Goal: Information Seeking & Learning: Learn about a topic

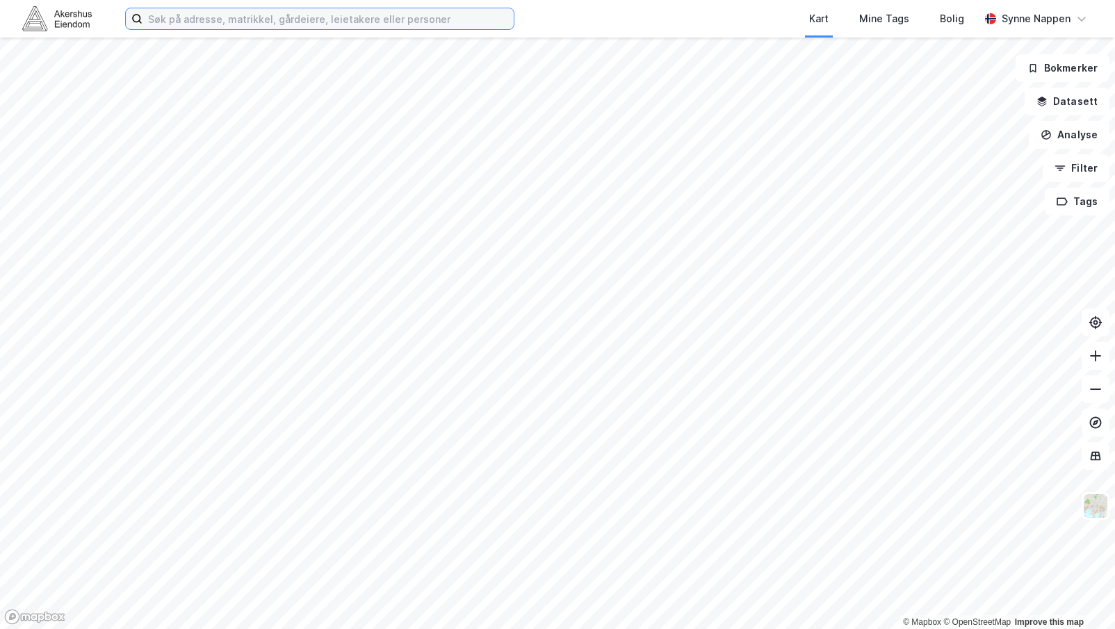
click at [491, 14] on input at bounding box center [327, 18] width 371 height 21
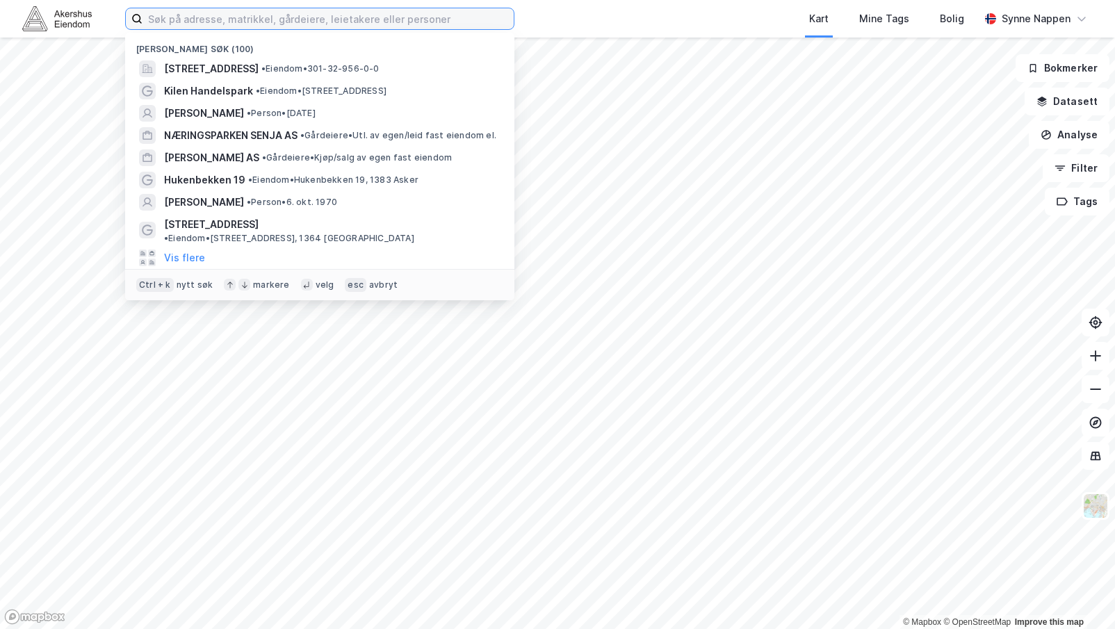
paste input "Hagegata 22-23"
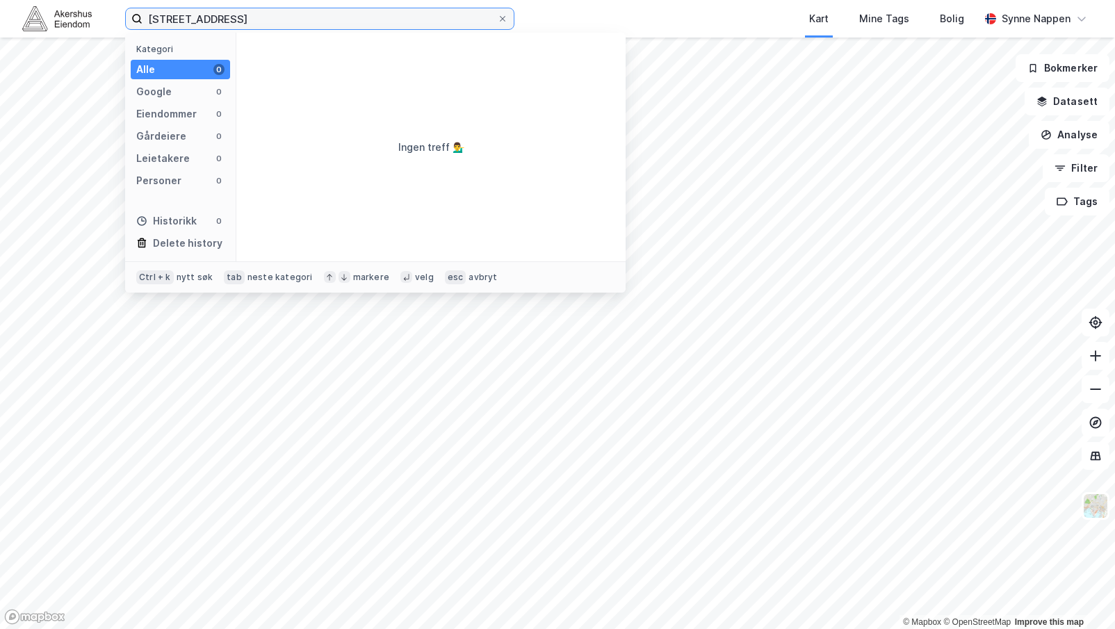
type input "[STREET_ADDRESS]"
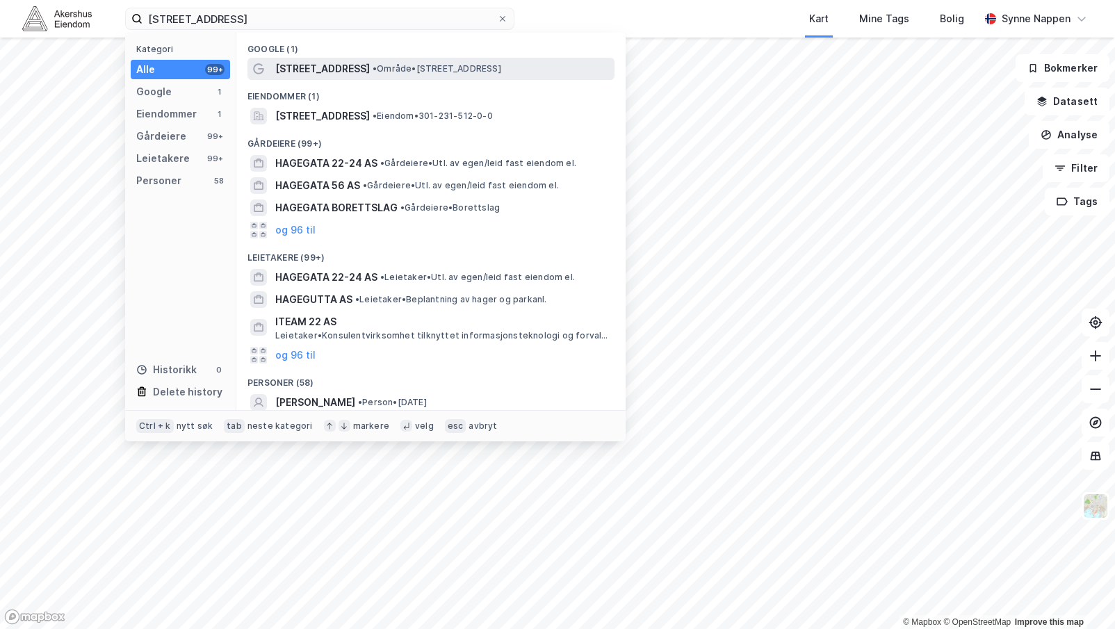
click at [391, 70] on span "• Område • [STREET_ADDRESS]" at bounding box center [437, 68] width 129 height 11
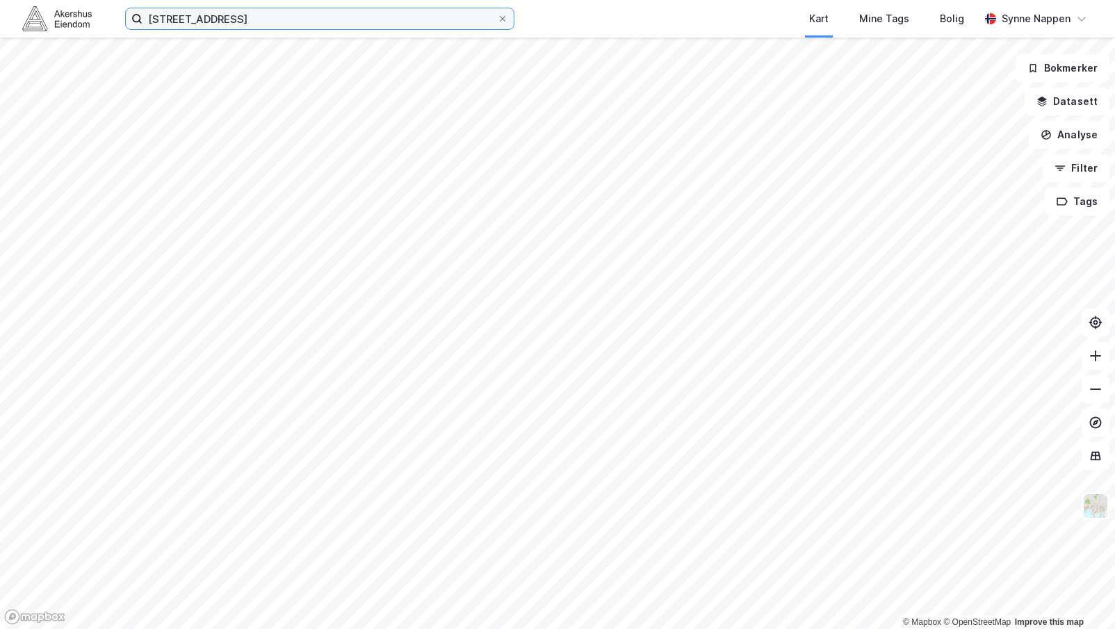
click at [229, 16] on input "[STREET_ADDRESS]" at bounding box center [319, 18] width 354 height 21
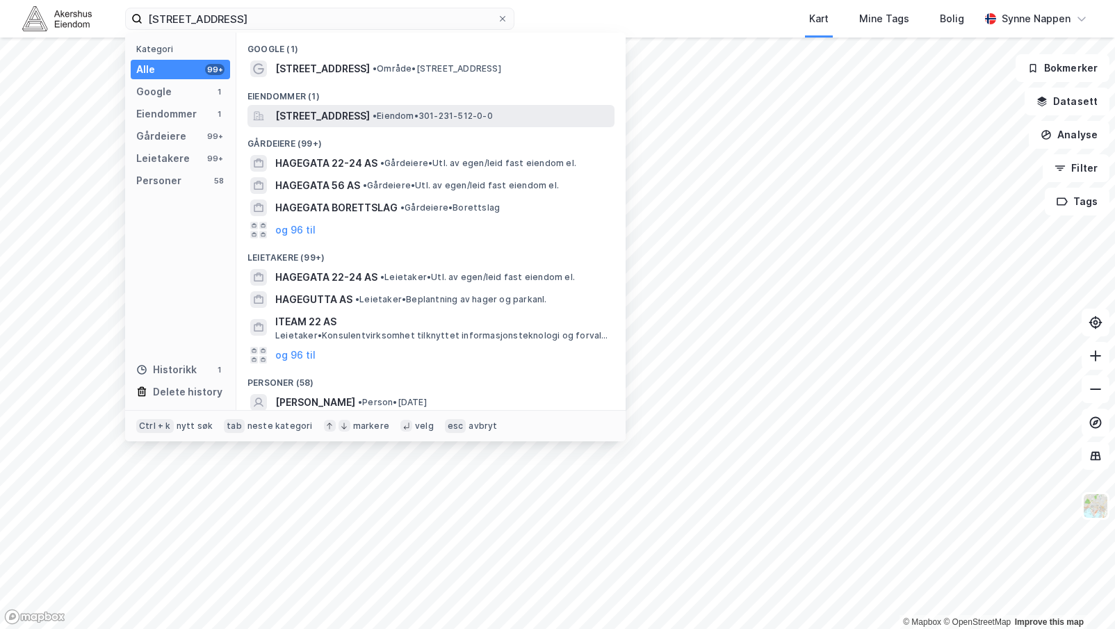
click at [320, 121] on span "[STREET_ADDRESS]" at bounding box center [322, 116] width 95 height 17
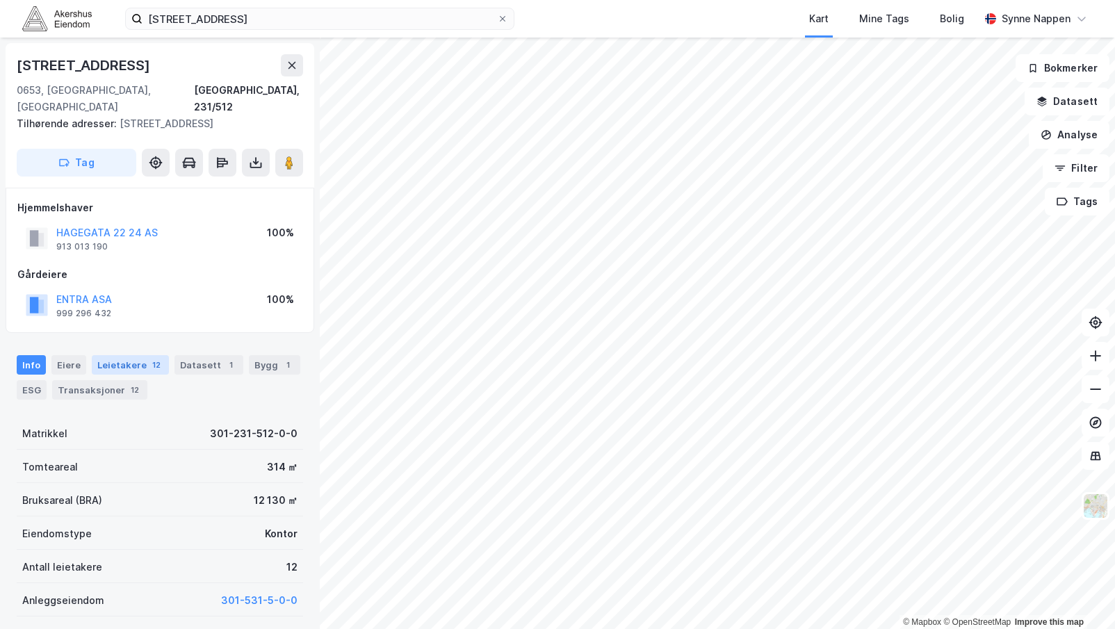
click at [131, 355] on div "Leietakere 12" at bounding box center [130, 364] width 77 height 19
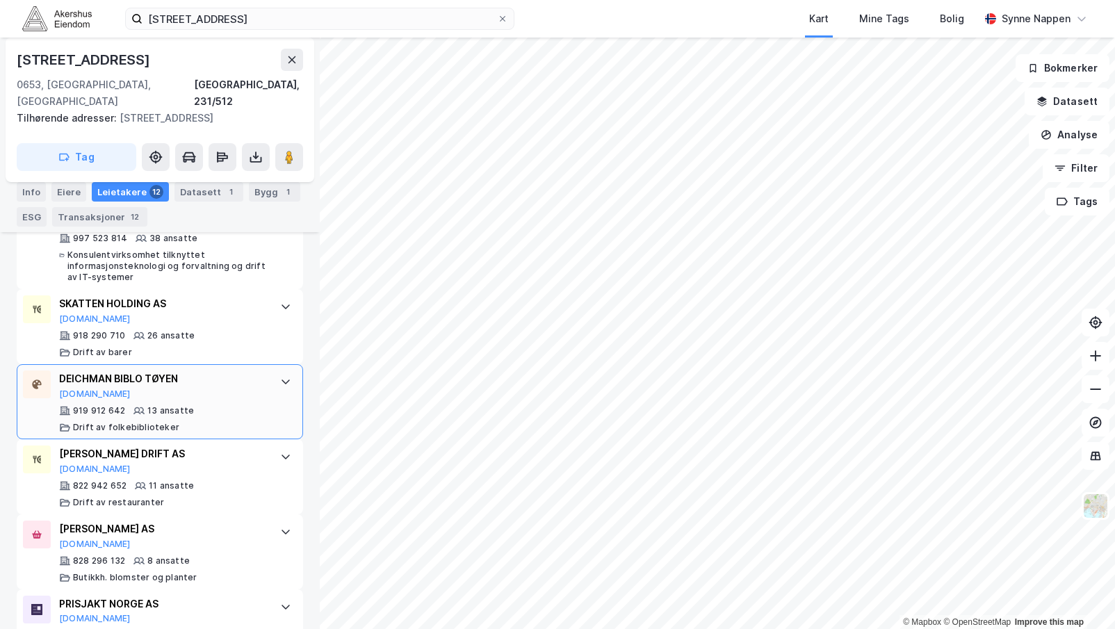
scroll to position [667, 0]
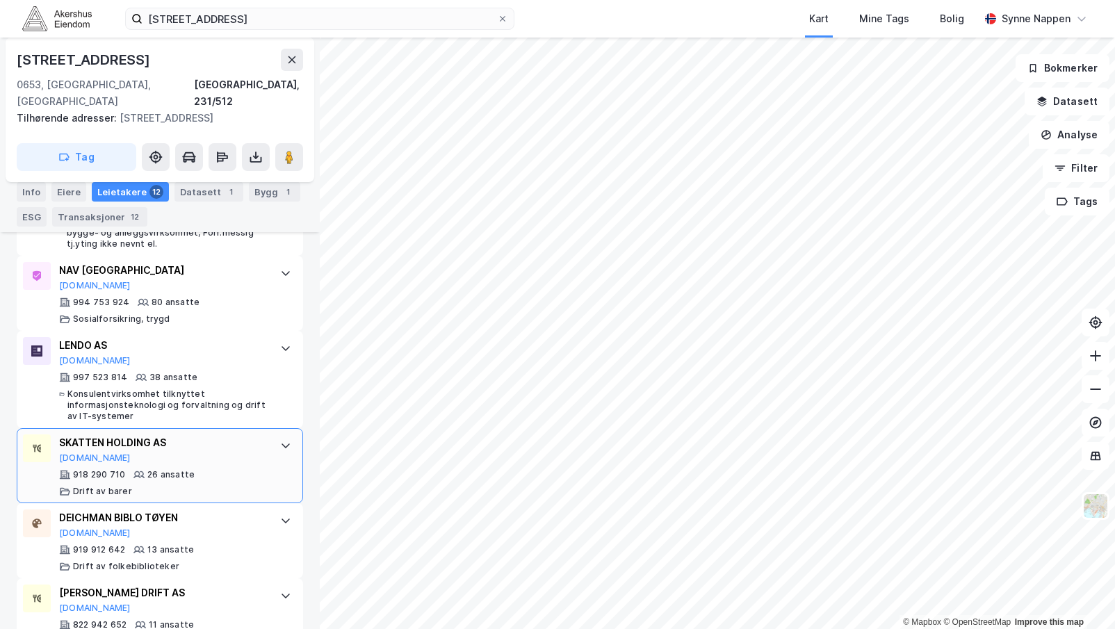
click at [209, 434] on div "SKATTEN HOLDING AS [DOMAIN_NAME]" at bounding box center [162, 448] width 207 height 29
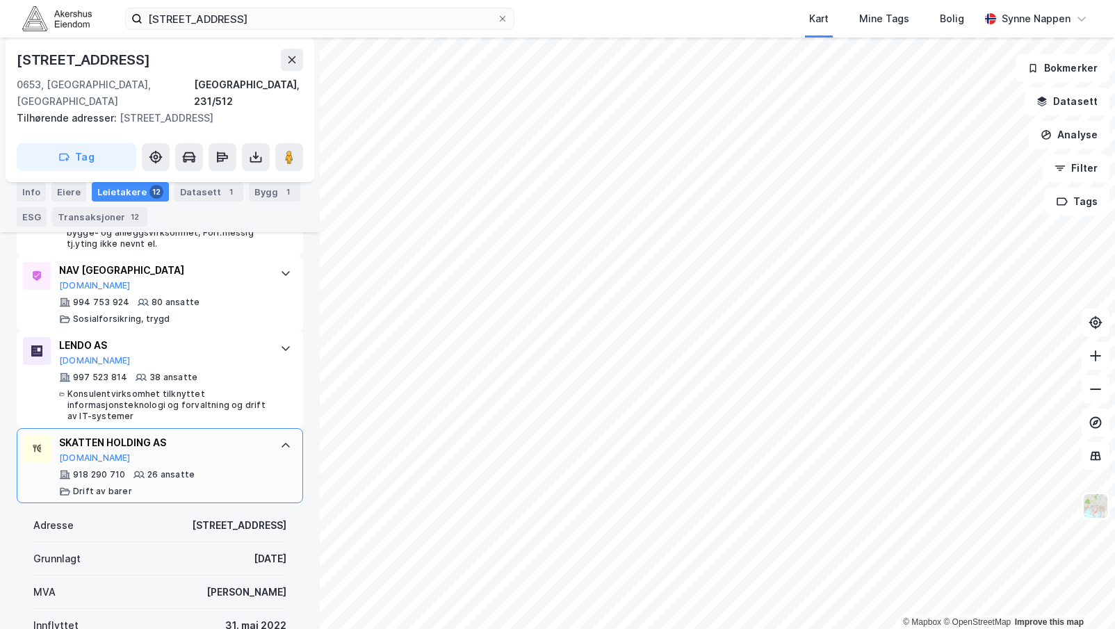
click at [209, 434] on div "SKATTEN HOLDING AS [DOMAIN_NAME]" at bounding box center [162, 448] width 207 height 29
